Goal: Task Accomplishment & Management: Manage account settings

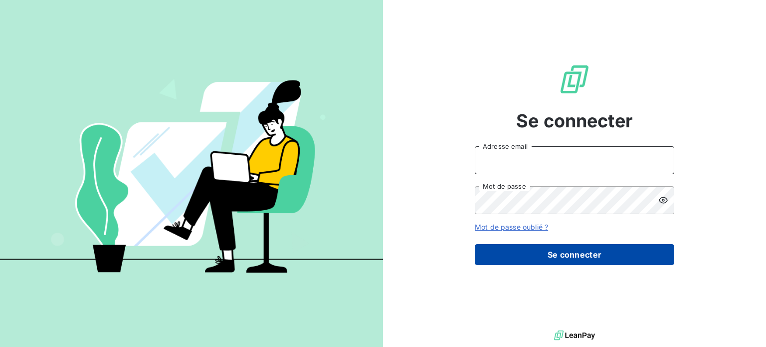
type input "antoine.auffret@groupebrochard.fr"
click at [567, 249] on button "Se connecter" at bounding box center [574, 254] width 199 height 21
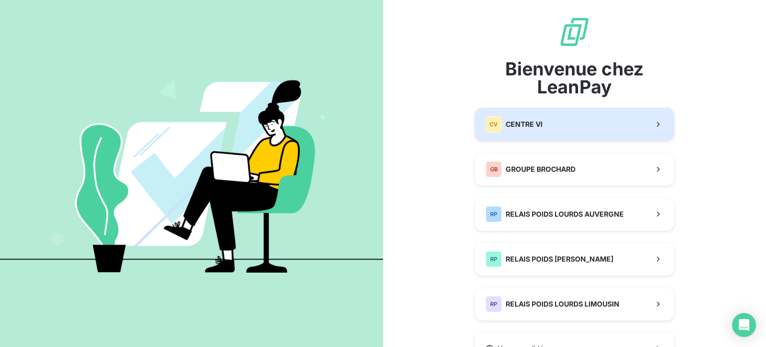
click at [596, 117] on button "CV CENTRE VI" at bounding box center [574, 124] width 199 height 33
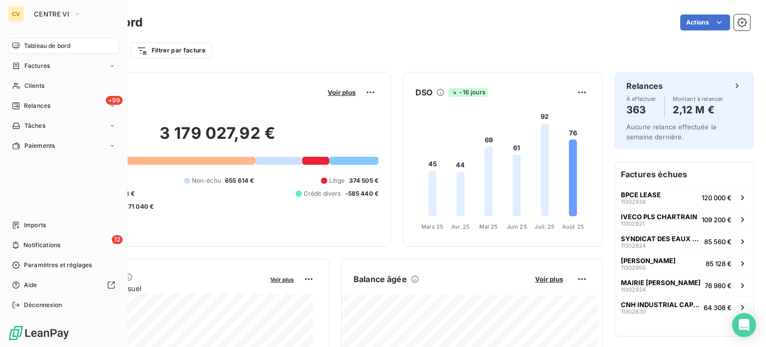
click at [40, 4] on div "CV CENTRE VI Tableau de bord Factures Clients +99 Relances Tâches Paiements Imp…" at bounding box center [64, 173] width 128 height 347
click at [44, 13] on span "CENTRE VI" at bounding box center [51, 14] width 35 height 8
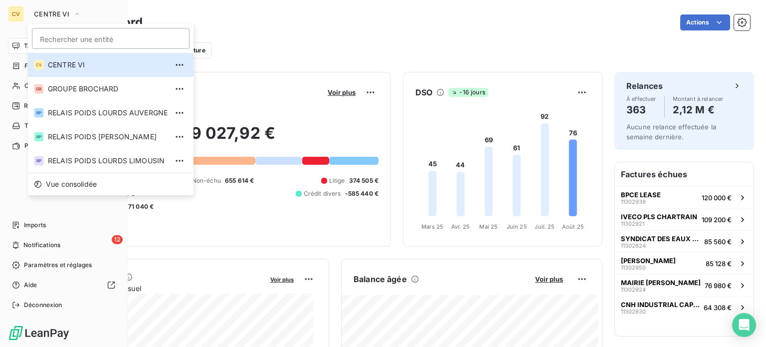
click at [14, 8] on div "CV" at bounding box center [16, 14] width 16 height 16
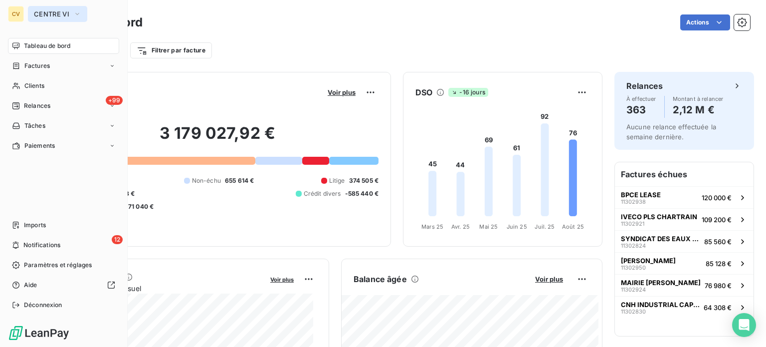
click at [47, 10] on span "CENTRE VI" at bounding box center [51, 14] width 35 height 8
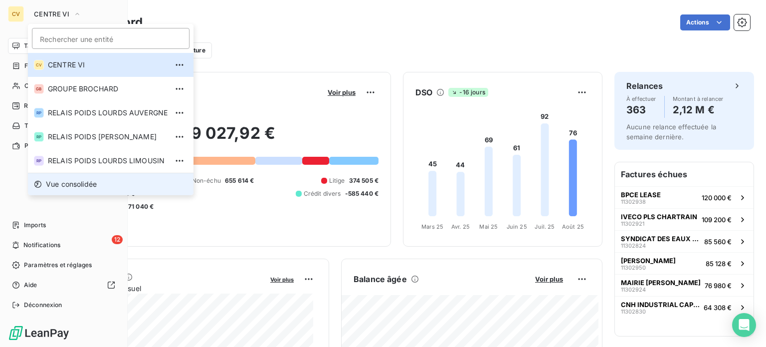
click at [84, 180] on span "Vue consolidée" at bounding box center [71, 184] width 51 height 10
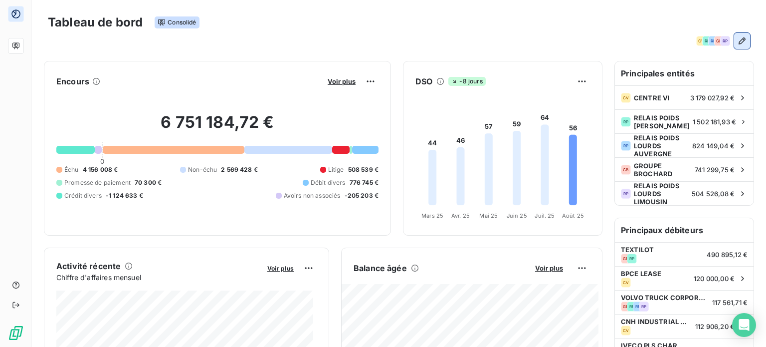
click at [738, 39] on icon "button" at bounding box center [742, 41] width 10 height 10
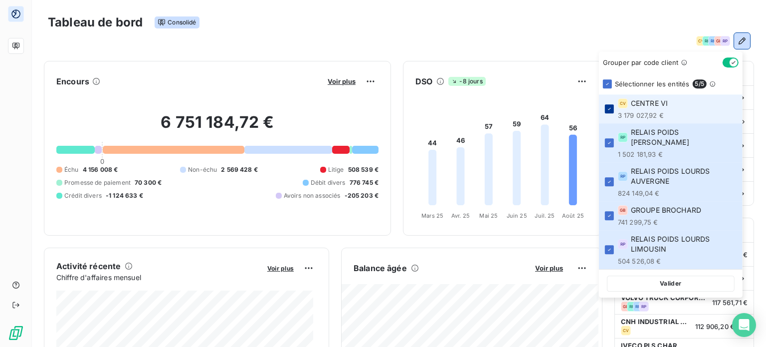
click at [610, 108] on icon at bounding box center [609, 109] width 3 height 2
click at [609, 212] on icon at bounding box center [609, 215] width 6 height 6
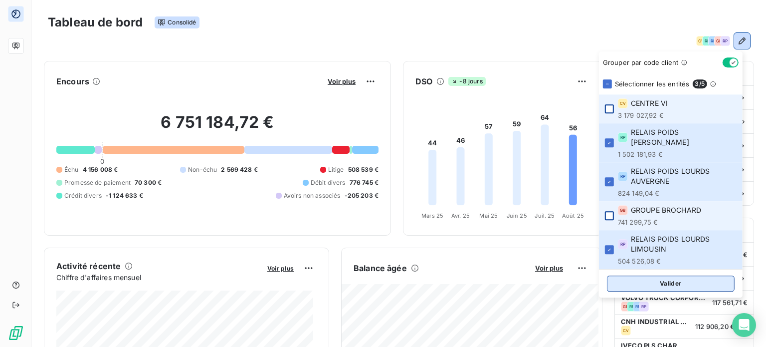
click at [675, 275] on button "Valider" at bounding box center [671, 283] width 128 height 16
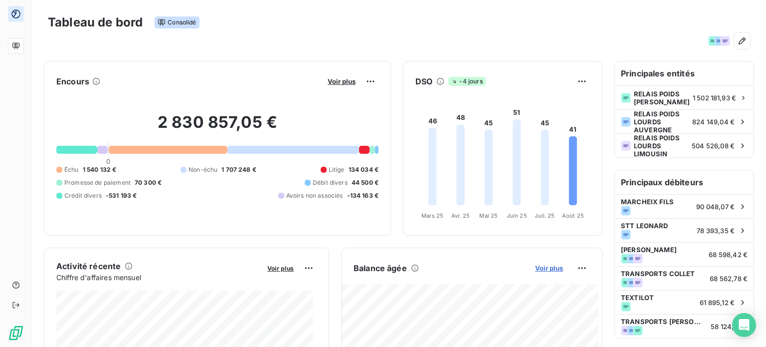
click at [543, 267] on span "Voir plus" at bounding box center [549, 268] width 28 height 8
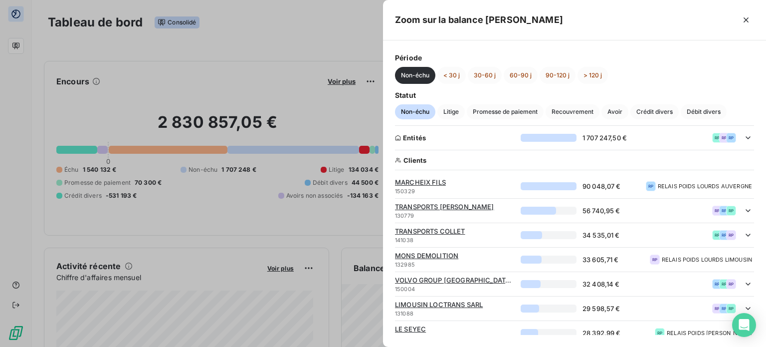
click at [306, 115] on div at bounding box center [383, 173] width 766 height 347
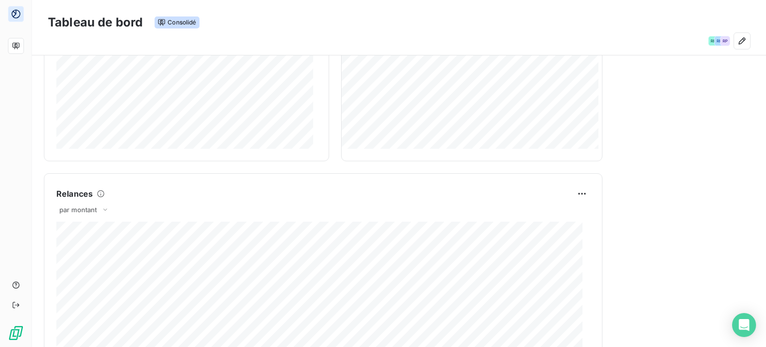
scroll to position [8, 0]
